Goal: Navigation & Orientation: Find specific page/section

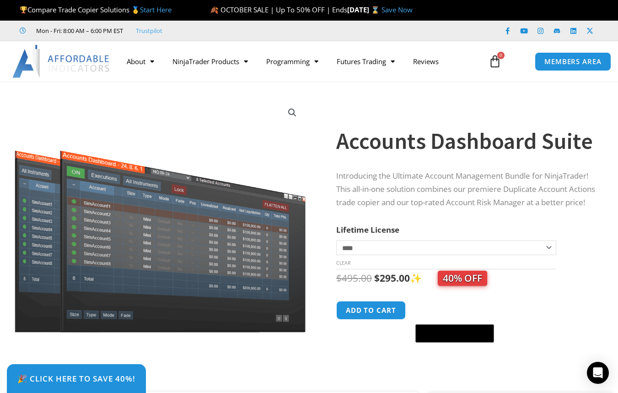
click at [379, 249] on select "**********" at bounding box center [446, 247] width 220 height 15
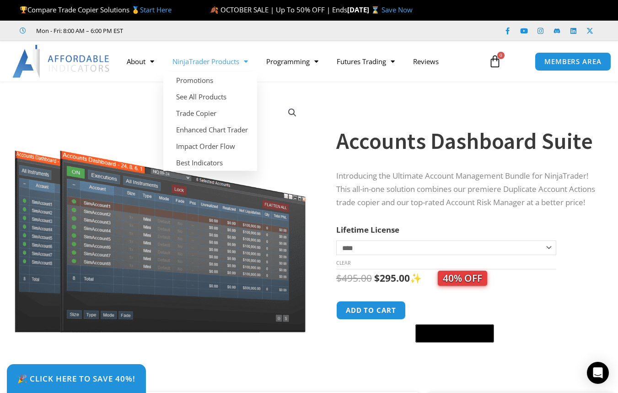
click at [201, 62] on link "NinjaTrader Products" at bounding box center [210, 61] width 94 height 21
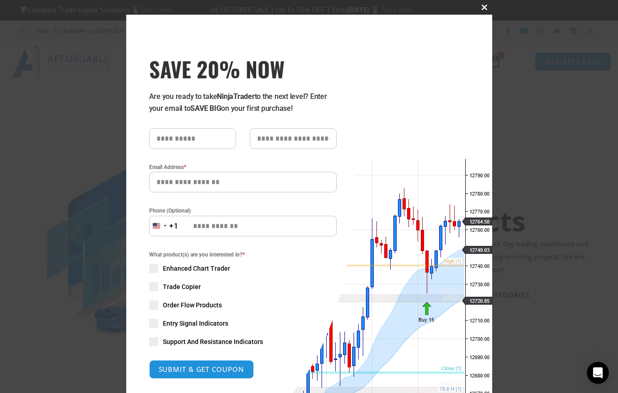
click at [482, 5] on span "SAVE 20% NOW popup" at bounding box center [485, 7] width 15 height 5
